Goal: Transaction & Acquisition: Subscribe to service/newsletter

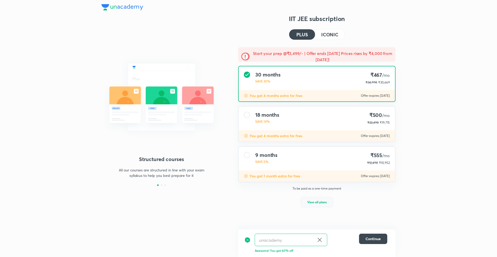
click at [319, 199] on button "View all plans" at bounding box center [317, 202] width 32 height 10
click at [389, 203] on span "₹3,499" at bounding box center [385, 203] width 10 height 4
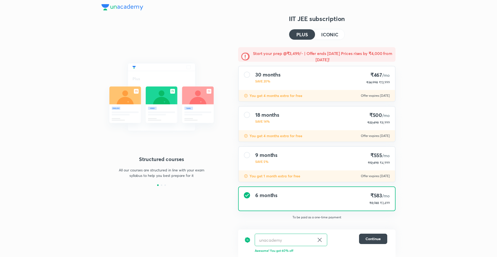
click at [389, 203] on span "₹3,499" at bounding box center [385, 203] width 10 height 4
click at [385, 203] on span "₹3,499" at bounding box center [385, 203] width 10 height 4
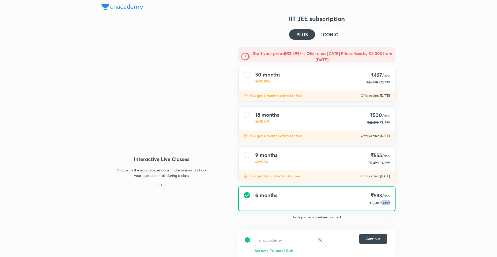
click at [385, 203] on span "₹3,499" at bounding box center [385, 203] width 10 height 4
copy span "3,499"
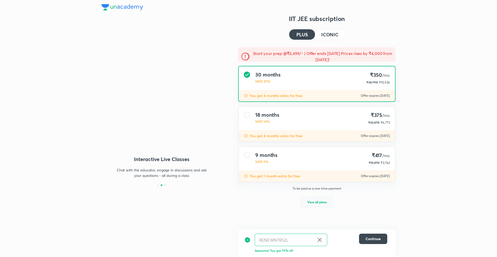
click at [312, 203] on span "View all plans" at bounding box center [317, 201] width 19 height 5
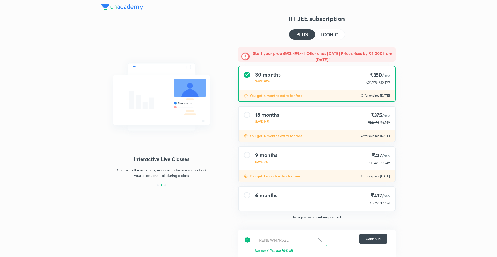
click at [389, 206] on div "6 months ₹437 /mo ₹8,748 ₹2,624" at bounding box center [317, 199] width 156 height 24
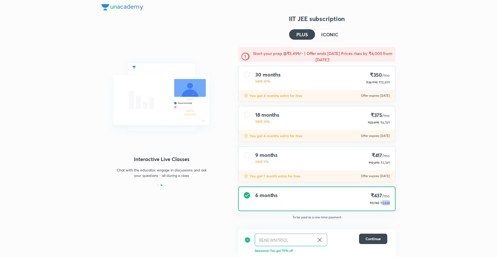
copy span "2,624"
